Goal: Task Accomplishment & Management: Manage account settings

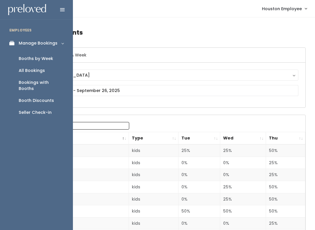
click at [46, 83] on div "Bookings with Booths" at bounding box center [41, 86] width 45 height 12
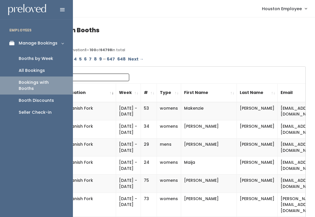
click at [49, 56] on div "Booths by Week" at bounding box center [36, 59] width 34 height 6
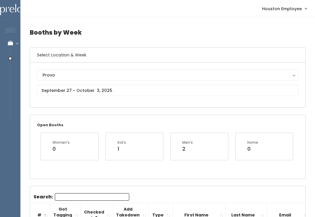
click at [105, 197] on input "Search:" at bounding box center [92, 198] width 74 height 8
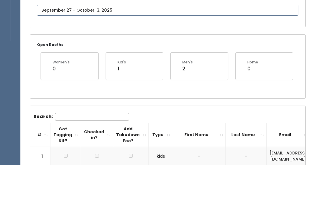
click at [203, 57] on input "text" at bounding box center [167, 62] width 261 height 11
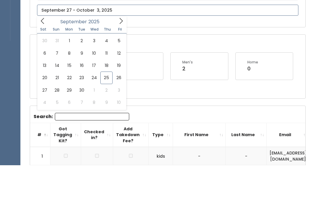
scroll to position [81, 0]
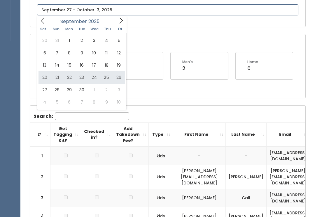
type input "September 20 to September 26"
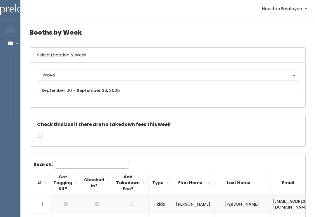
click at [97, 163] on input "Search:" at bounding box center [92, 165] width 74 height 8
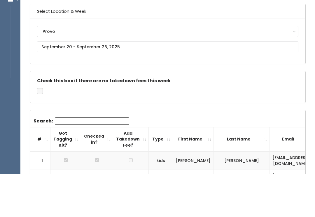
click at [165, 72] on div "Provo" at bounding box center [168, 75] width 250 height 6
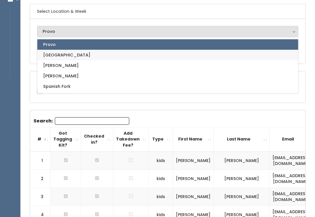
click at [112, 54] on link "[GEOGRAPHIC_DATA]" at bounding box center [167, 55] width 261 height 10
select select "5"
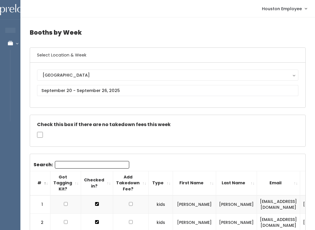
click at [88, 162] on input "Search:" at bounding box center [92, 165] width 74 height 8
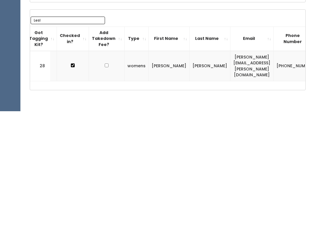
scroll to position [0, 24]
type input "Lesl"
click at [274, 170] on td "[PHONE_NUMBER]" at bounding box center [296, 185] width 44 height 30
